Goal: Check status: Check status

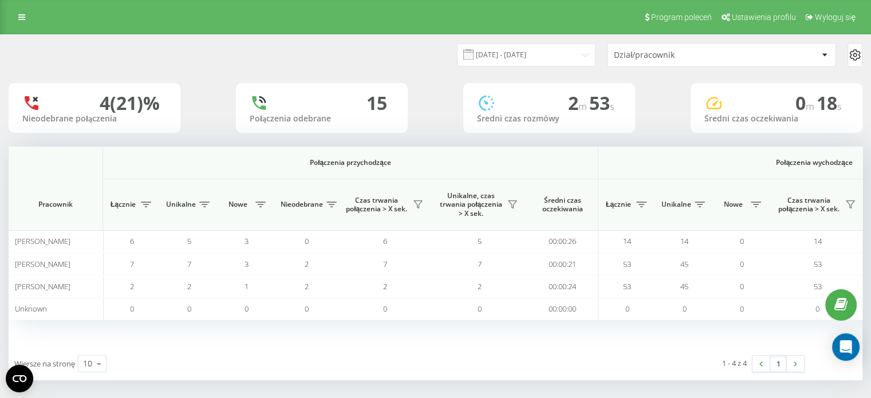
scroll to position [0, 744]
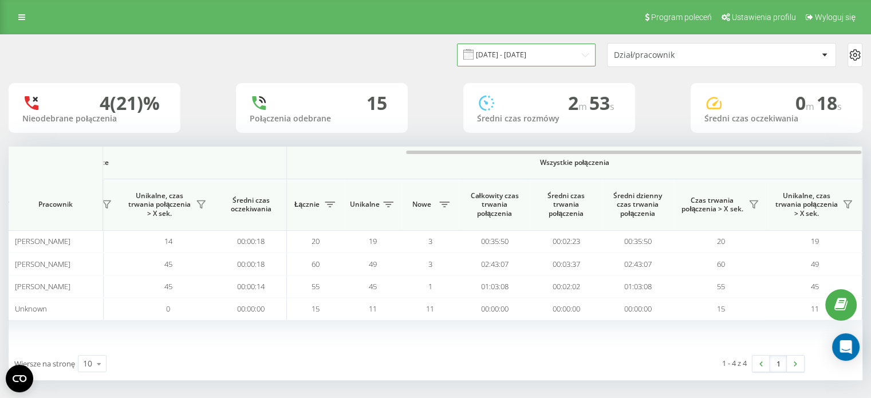
click at [575, 52] on input "[DATE] - [DATE]" at bounding box center [526, 55] width 139 height 22
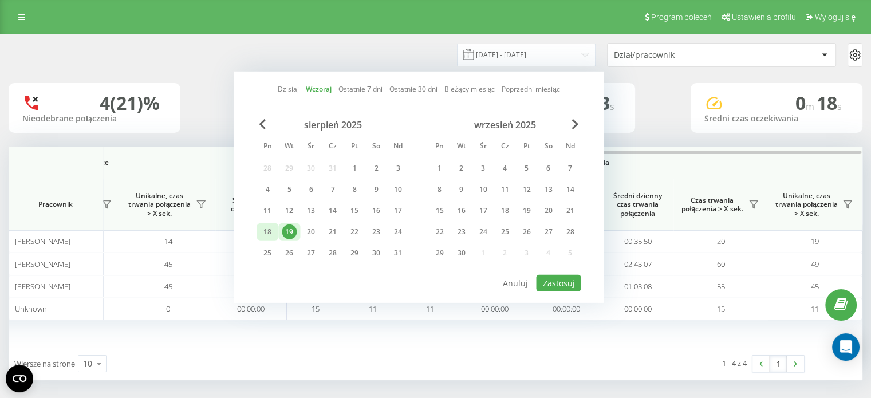
click at [261, 229] on div "18" at bounding box center [267, 232] width 15 height 15
click at [286, 228] on div "19" at bounding box center [289, 232] width 15 height 15
click at [265, 229] on div "18" at bounding box center [267, 232] width 15 height 15
click at [309, 229] on div "20" at bounding box center [311, 232] width 15 height 15
click at [310, 229] on div "20" at bounding box center [311, 232] width 15 height 15
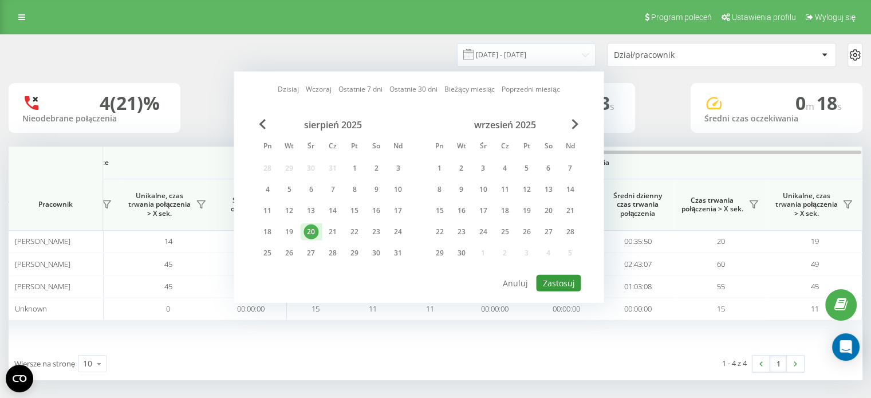
click at [568, 279] on button "Zastosuj" at bounding box center [558, 283] width 45 height 17
type input "[DATE] - [DATE]"
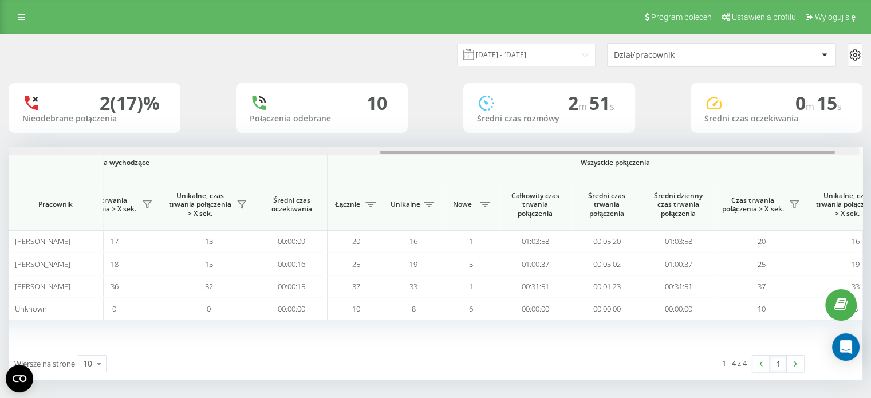
scroll to position [0, 744]
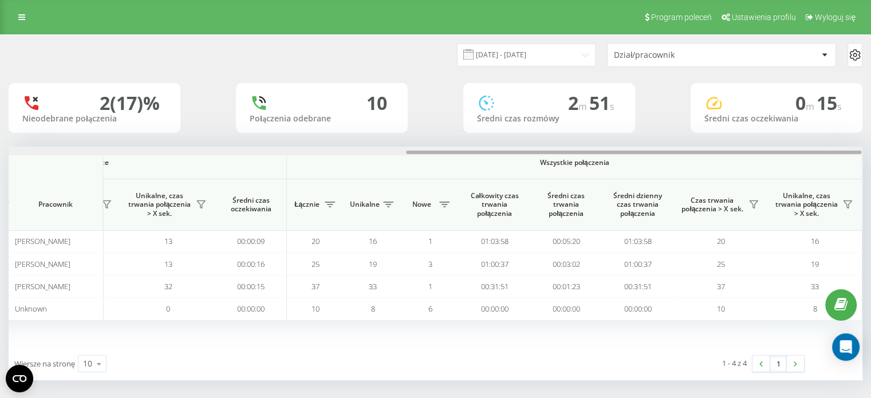
drag, startPoint x: 407, startPoint y: 152, endPoint x: 821, endPoint y: 153, distance: 414.6
click at [821, 153] on div at bounding box center [633, 152] width 455 height 3
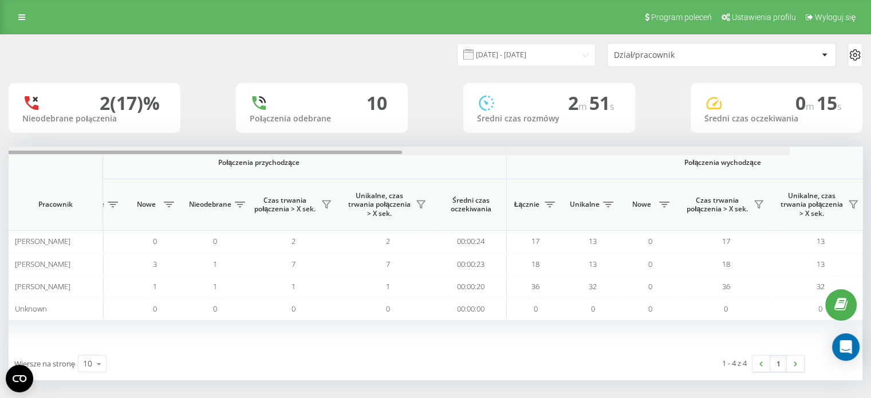
scroll to position [0, 0]
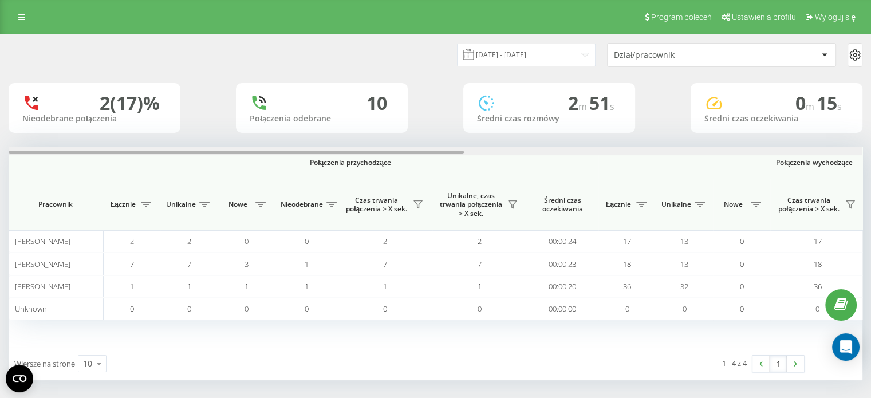
drag, startPoint x: 481, startPoint y: 153, endPoint x: 70, endPoint y: 153, distance: 411.2
click at [70, 153] on div at bounding box center [236, 152] width 455 height 3
